Goal: Task Accomplishment & Management: Manage account settings

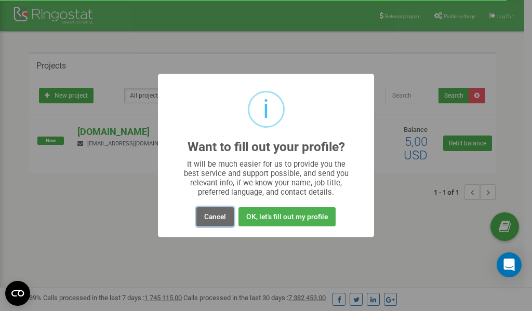
click at [213, 216] on button "Cancel" at bounding box center [215, 216] width 37 height 19
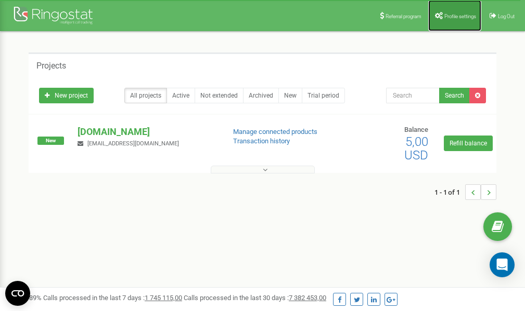
click at [454, 20] on link "Profile settings" at bounding box center [454, 15] width 53 height 31
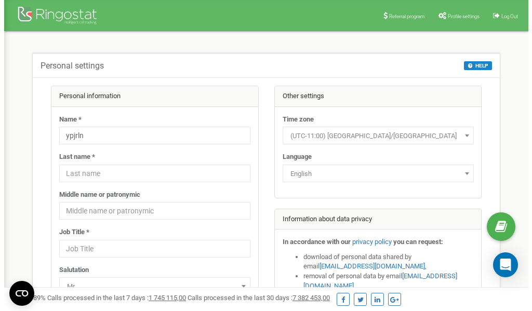
scroll to position [52, 0]
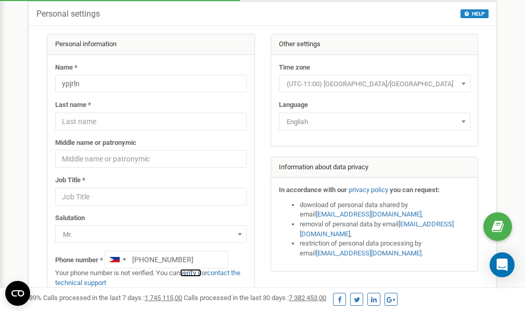
click at [194, 272] on link "verify it" at bounding box center [190, 273] width 21 height 8
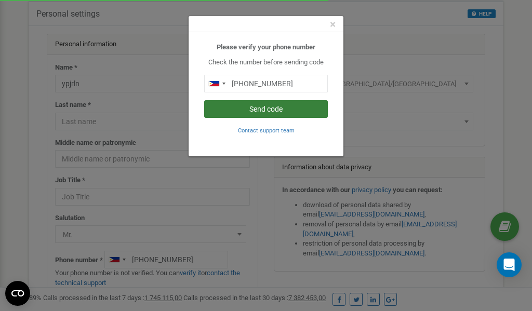
click at [256, 109] on button "Send code" at bounding box center [266, 109] width 124 height 18
